Goal: Find specific page/section: Find specific page/section

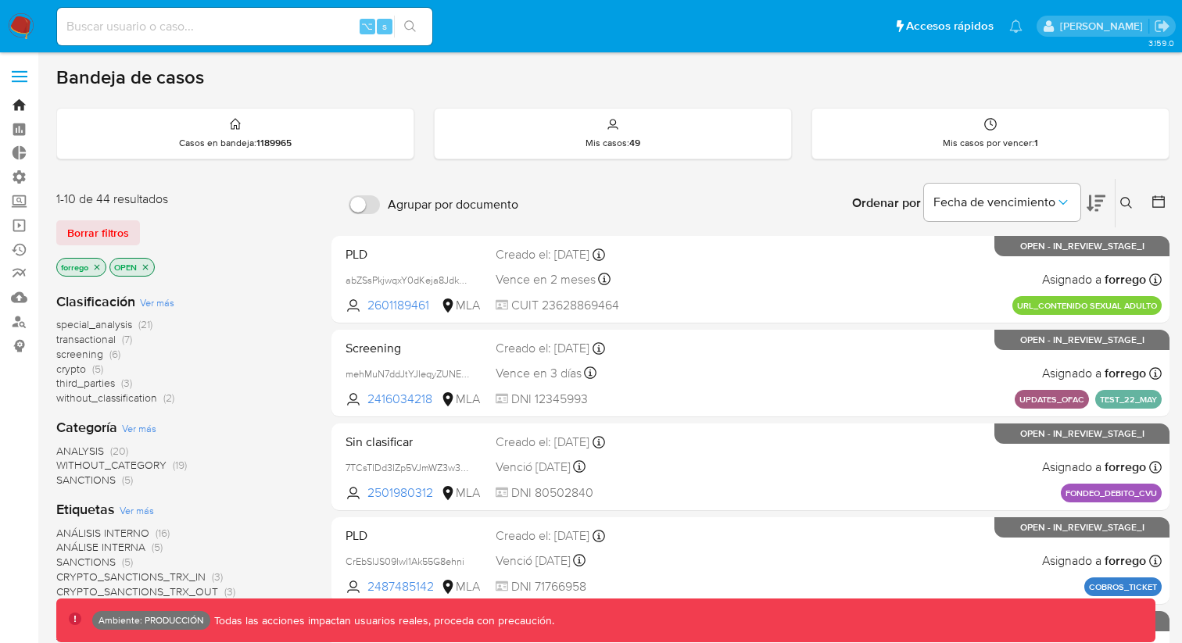
click at [9, 105] on link "Bandeja" at bounding box center [93, 105] width 186 height 24
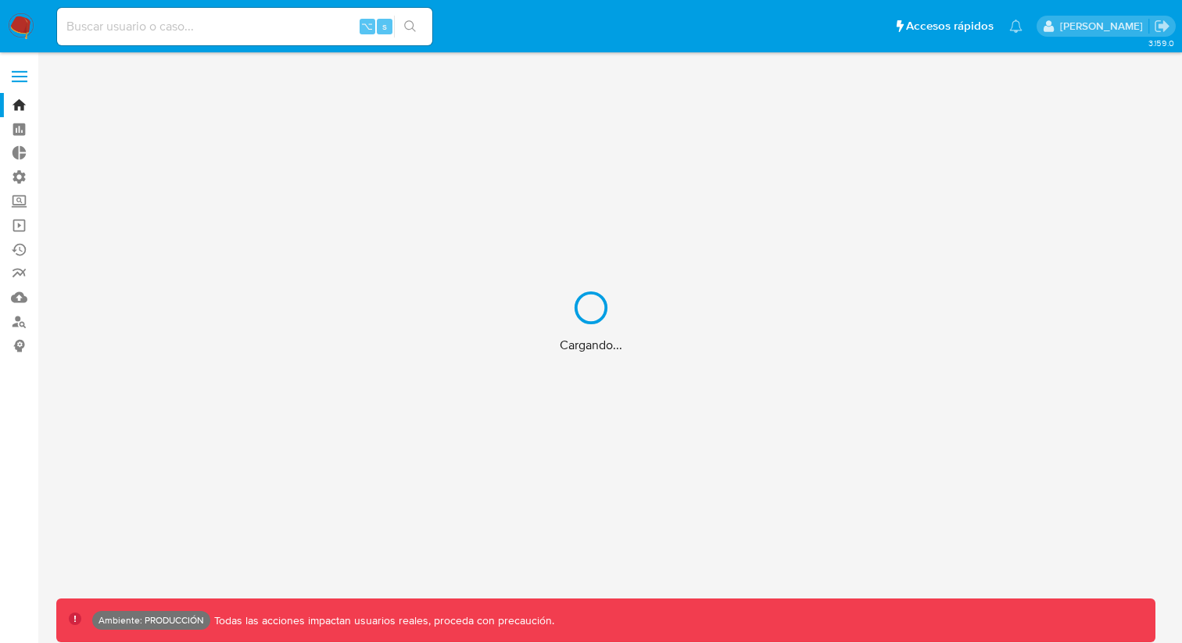
click at [20, 106] on div "Cargando..." at bounding box center [591, 321] width 1182 height 643
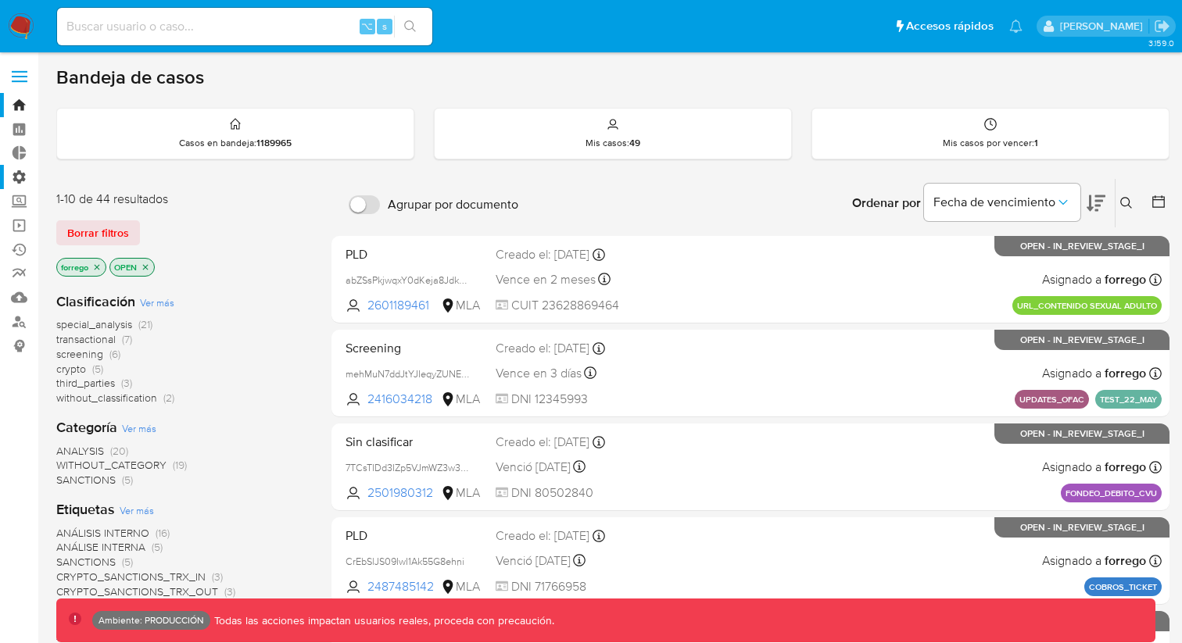
click at [15, 184] on label "Administración" at bounding box center [93, 177] width 186 height 24
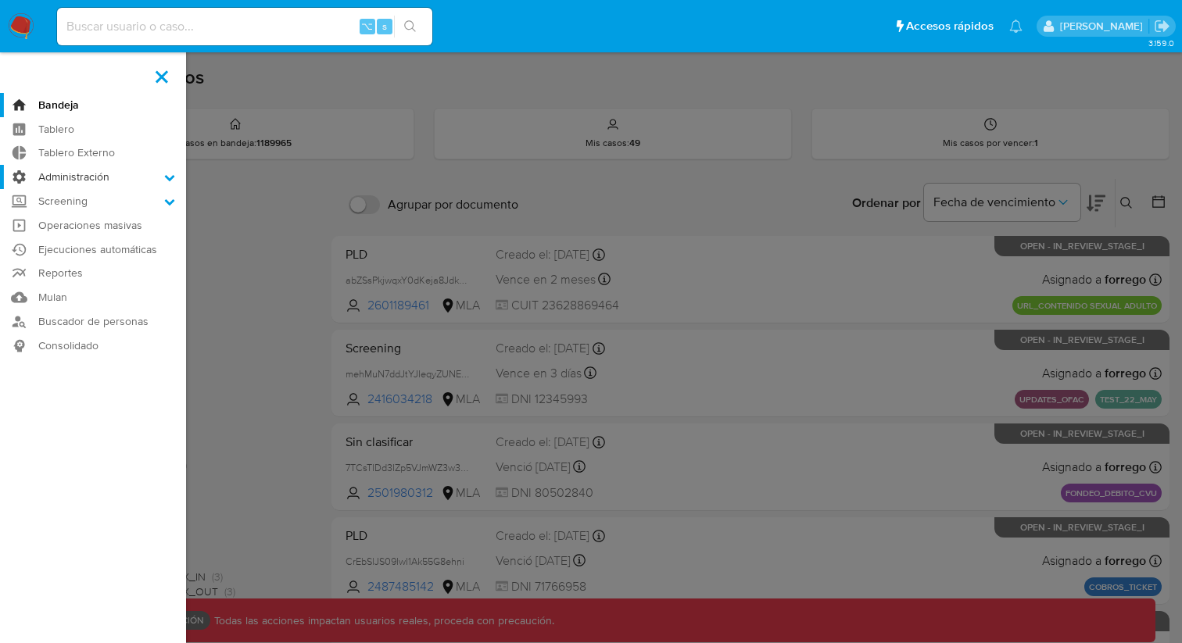
click at [0, 0] on input "Administración" at bounding box center [0, 0] width 0 height 0
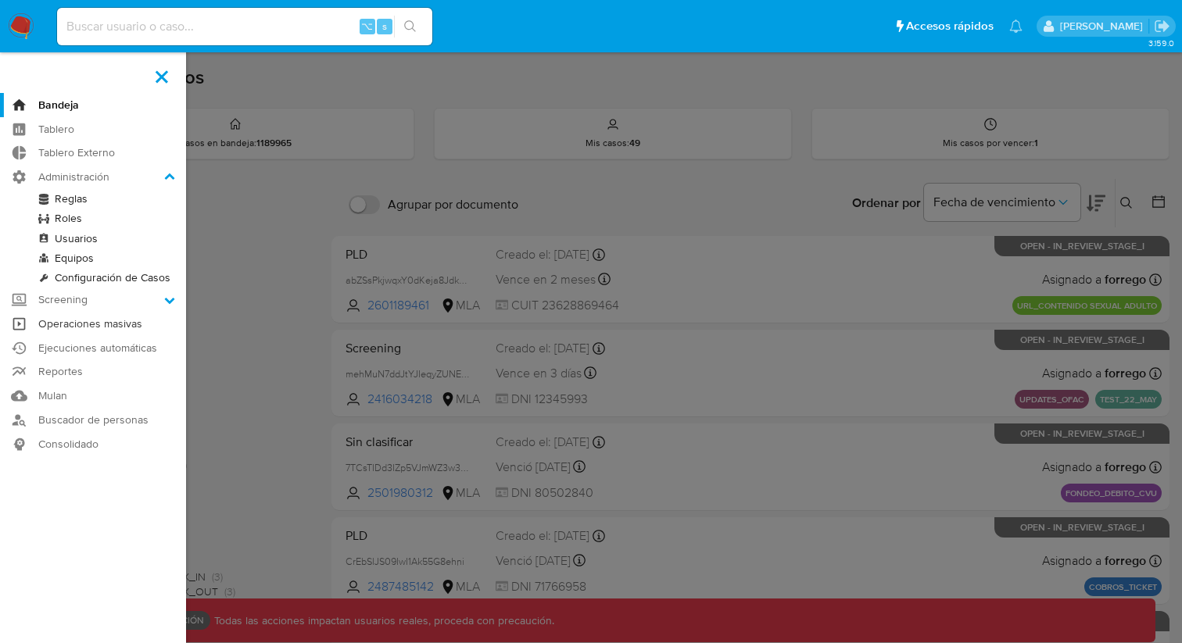
click at [104, 323] on link "Operaciones masivas" at bounding box center [93, 324] width 186 height 24
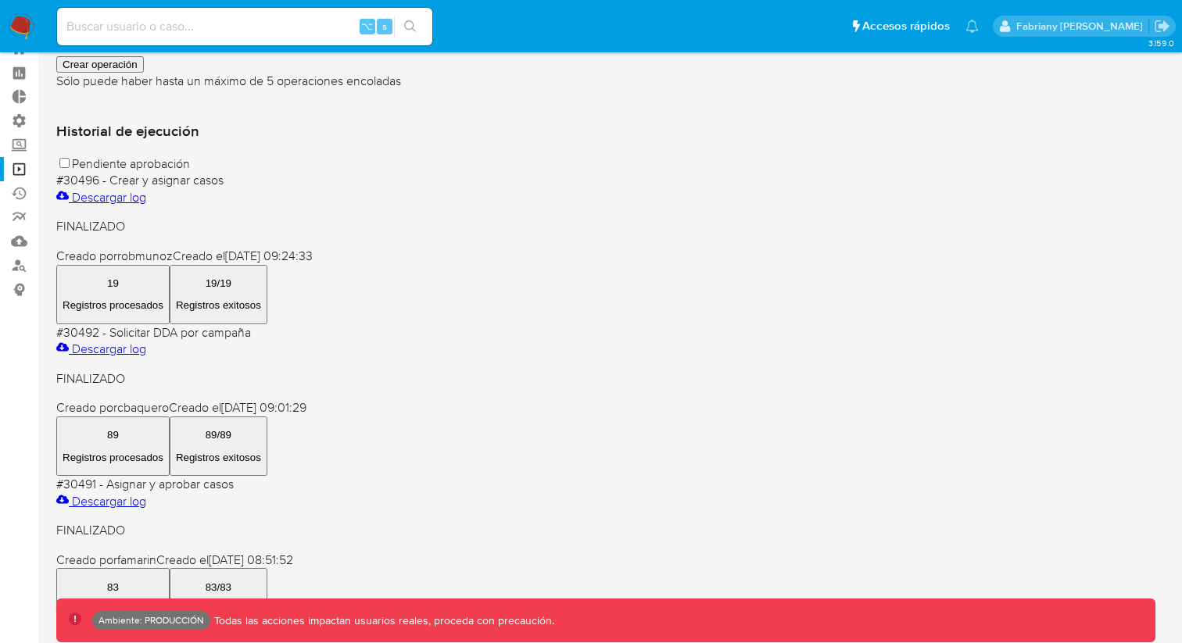
scroll to position [69, 0]
